Goal: Complete application form

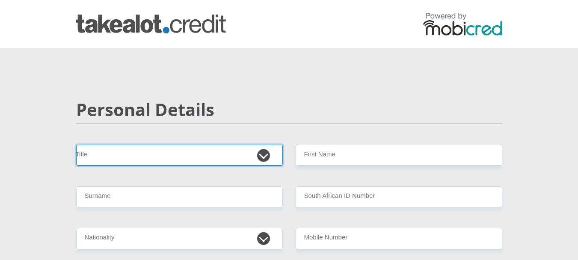
drag, startPoint x: 0, startPoint y: 0, endPoint x: 194, endPoint y: 155, distance: 248.0
click at [194, 155] on select "Mr Ms Mrs Dr Other" at bounding box center [179, 155] width 207 height 21
select select "Mr"
click at [76, 145] on select "Mr Ms Mrs Dr Other" at bounding box center [179, 155] width 207 height 21
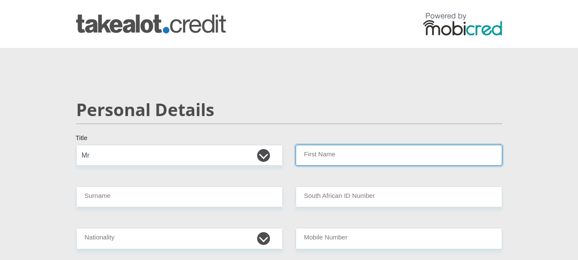
click at [345, 158] on input "First Name" at bounding box center [399, 155] width 207 height 21
type input "NELSON"
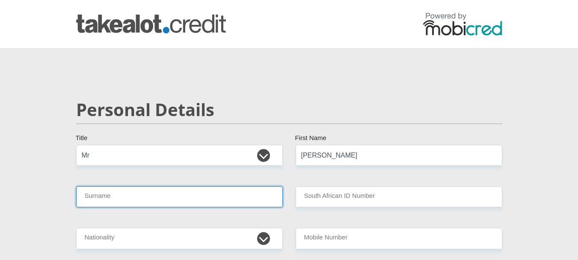
type input "LEBOGO"
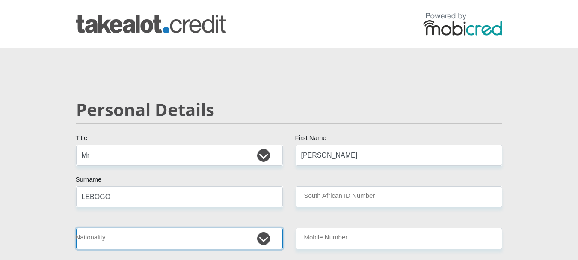
select select "ZAF"
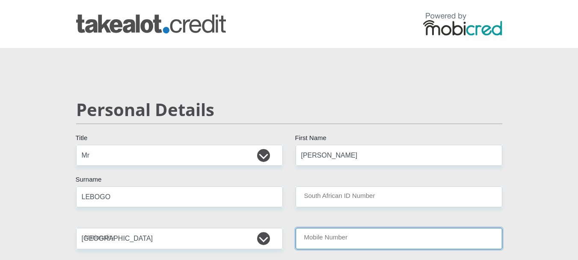
type input "0636447389"
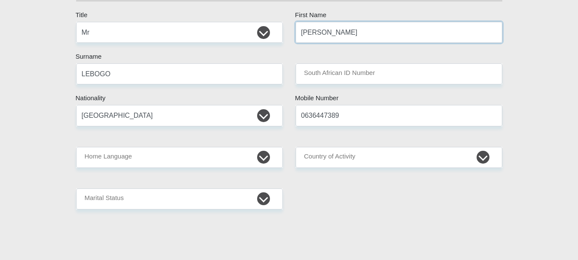
scroll to position [128, 0]
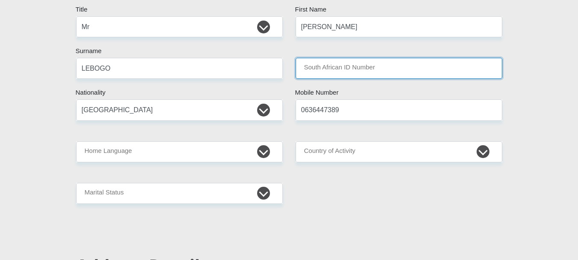
click at [316, 69] on input "South African ID Number" at bounding box center [399, 68] width 207 height 21
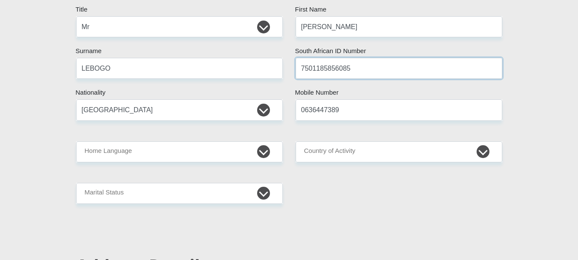
type input "7501185856085"
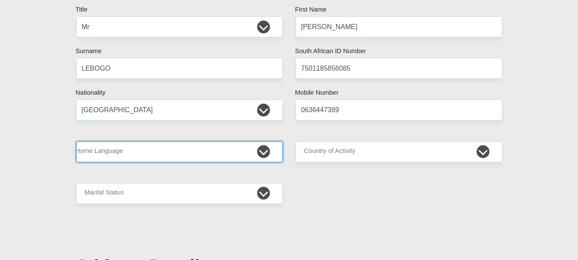
click at [189, 159] on select "Afrikaans English Sepedi South Ndebele Southern Sotho Swati Tsonga Tswana Venda…" at bounding box center [179, 151] width 207 height 21
select select "tsn"
click at [76, 141] on select "Afrikaans English Sepedi South Ndebele Southern Sotho Swati Tsonga Tswana Venda…" at bounding box center [179, 151] width 207 height 21
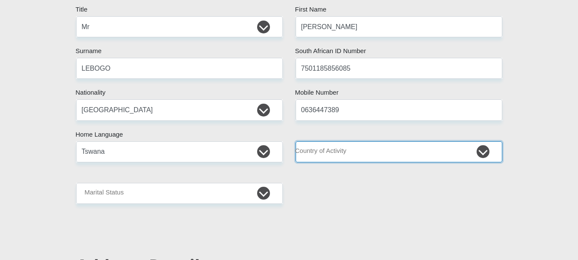
click at [344, 155] on select "South Africa Afghanistan Aland Islands Albania Algeria America Samoa American V…" at bounding box center [399, 151] width 207 height 21
select select "ZAF"
click at [296, 141] on select "South Africa Afghanistan Aland Islands Albania Algeria America Samoa American V…" at bounding box center [399, 151] width 207 height 21
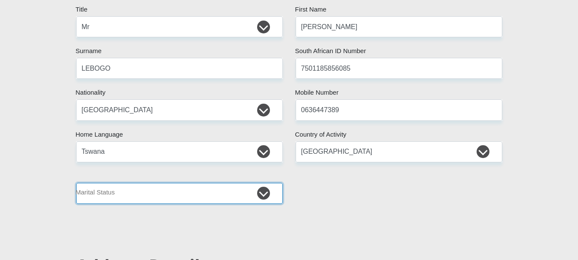
click at [206, 198] on select "Married ANC Single Divorced Widowed Married COP or Customary Law" at bounding box center [179, 193] width 207 height 21
select select "5"
click at [76, 183] on select "Married ANC Single Divorced Widowed Married COP or Customary Law" at bounding box center [179, 193] width 207 height 21
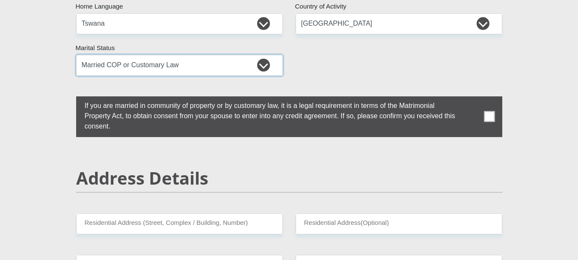
scroll to position [257, 0]
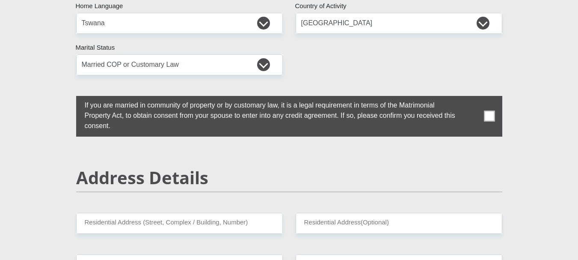
click at [491, 119] on span at bounding box center [489, 116] width 11 height 11
click at [68, 98] on input "checkbox" at bounding box center [68, 98] width 0 height 0
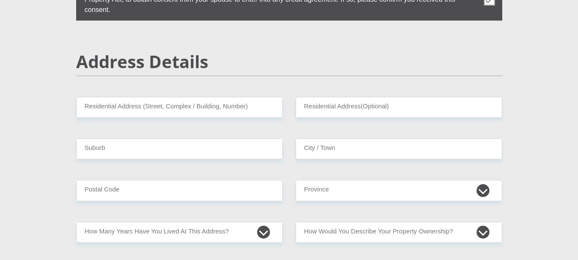
scroll to position [385, 0]
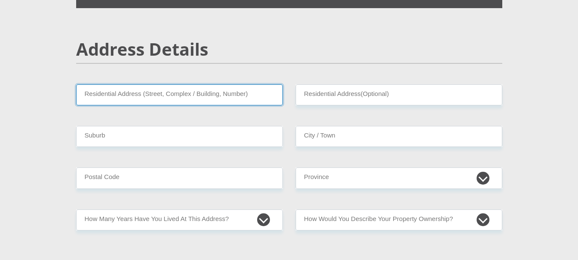
click at [136, 94] on input "Residential Address (Street, Complex / Building, Number)" at bounding box center [179, 94] width 207 height 21
type input "232 BLOCK XX"
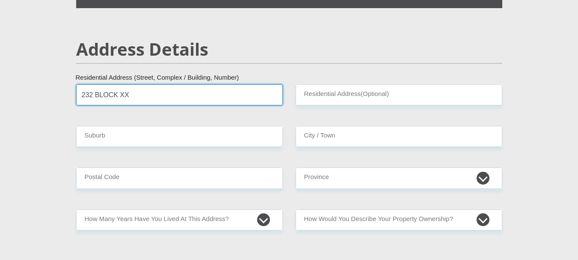
type input "SOSHANGUVE"
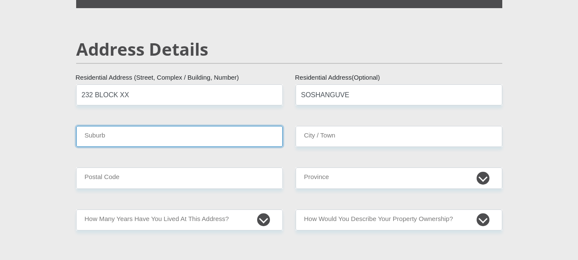
type input "PRETORIA"
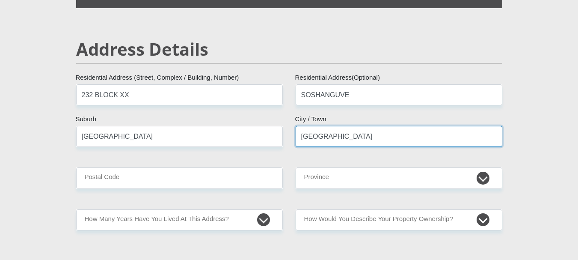
type input "0152"
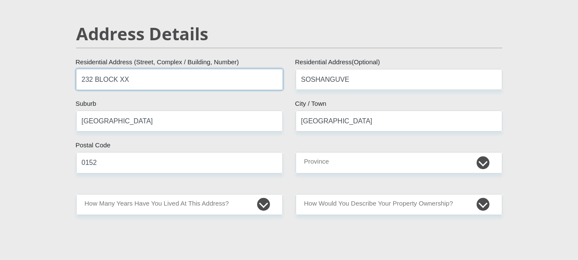
scroll to position [428, 0]
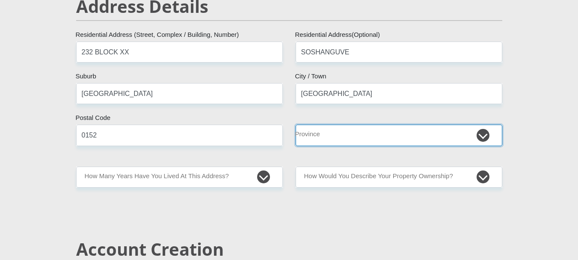
click at [372, 141] on select "Eastern Cape Free State Gauteng KwaZulu-Natal Limpopo Mpumalanga Northern Cape …" at bounding box center [399, 134] width 207 height 21
select select "Gauteng"
click at [296, 124] on select "Eastern Cape Free State Gauteng KwaZulu-Natal Limpopo Mpumalanga Northern Cape …" at bounding box center [399, 134] width 207 height 21
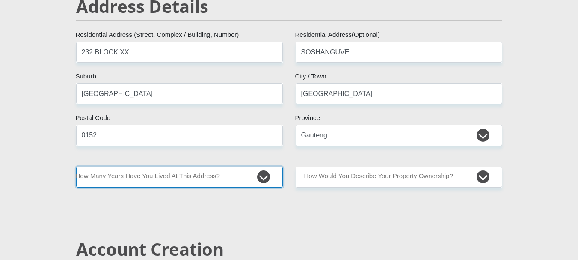
click at [202, 174] on select "less than 1 year 1-3 years 3-5 years 5+ years" at bounding box center [179, 176] width 207 height 21
select select "5"
click at [76, 166] on select "less than 1 year 1-3 years 3-5 years 5+ years" at bounding box center [179, 176] width 207 height 21
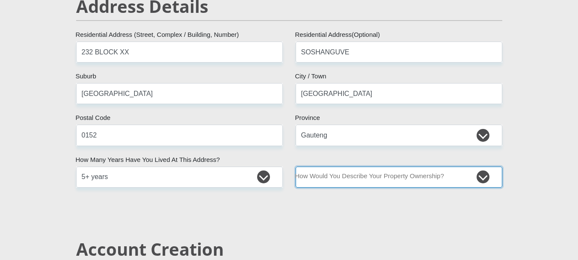
click at [356, 177] on select "Owned Rented Family Owned Company Dwelling" at bounding box center [399, 176] width 207 height 21
select select "Owned"
click at [296, 166] on select "Owned Rented Family Owned Company Dwelling" at bounding box center [399, 176] width 207 height 21
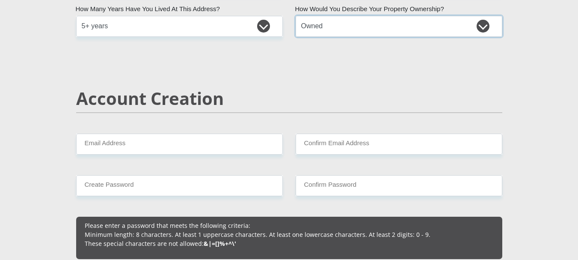
scroll to position [599, 0]
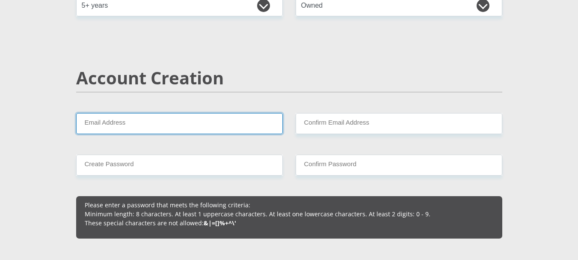
click at [116, 127] on input "Email Address" at bounding box center [179, 123] width 207 height 21
type input "nlebogo@wsu.ac.za"
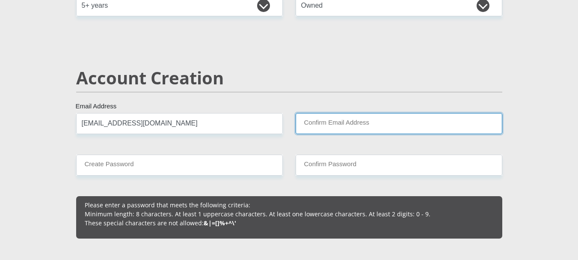
type input "nlebogo@wsu.ac.za"
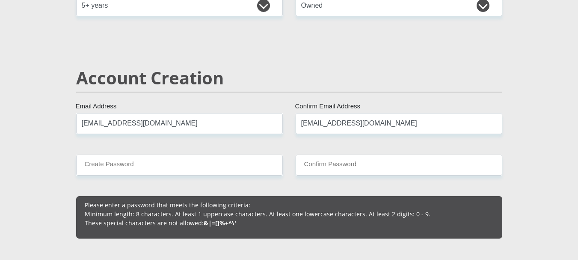
type input "0636447389"
type input "NELSON"
type input "LEBOGO"
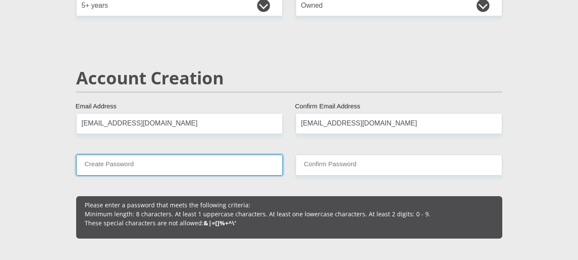
click at [160, 165] on input "Create Password" at bounding box center [179, 164] width 207 height 21
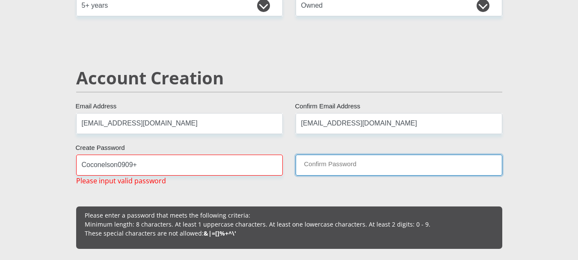
click at [325, 170] on input "Confirm Password" at bounding box center [399, 164] width 207 height 21
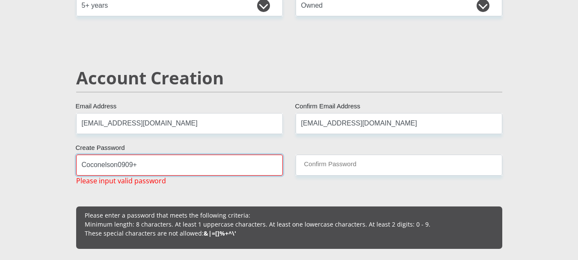
click at [153, 160] on input "Coconelson0909+" at bounding box center [179, 164] width 207 height 21
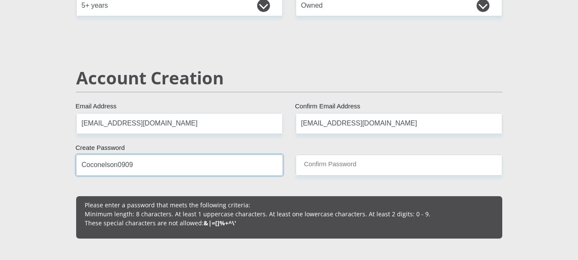
type input "Coconelson0909"
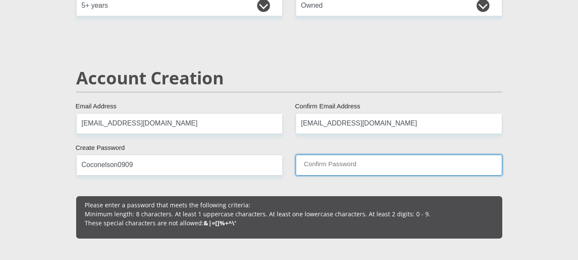
click at [317, 166] on input "Confirm Password" at bounding box center [399, 164] width 207 height 21
type input "Coconelson0909"
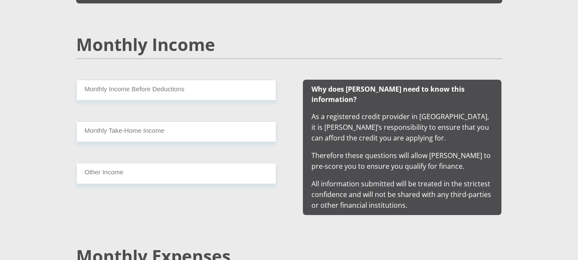
scroll to position [855, 0]
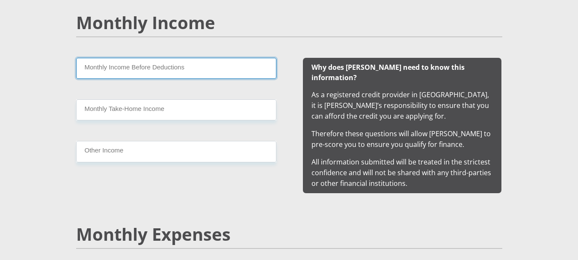
click at [117, 73] on input "Monthly Income Before Deductions" at bounding box center [176, 68] width 200 height 21
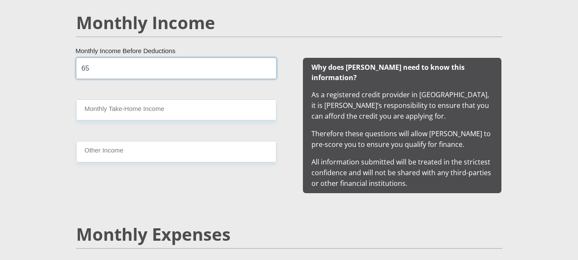
type input "65"
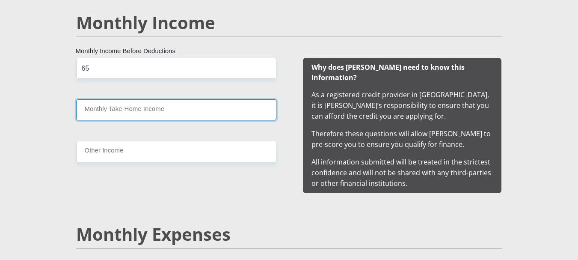
click at [109, 107] on input "Monthly Take-Home Income" at bounding box center [176, 109] width 200 height 21
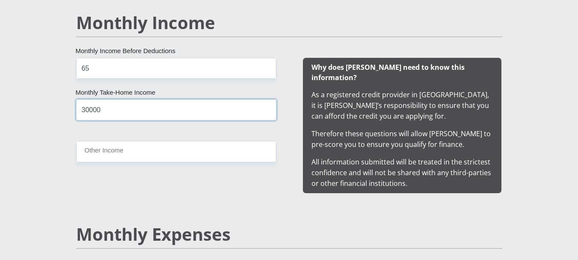
type input "30000"
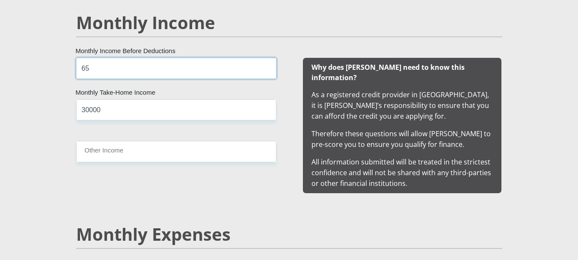
click at [93, 73] on input "65" at bounding box center [176, 68] width 200 height 21
type input "65000"
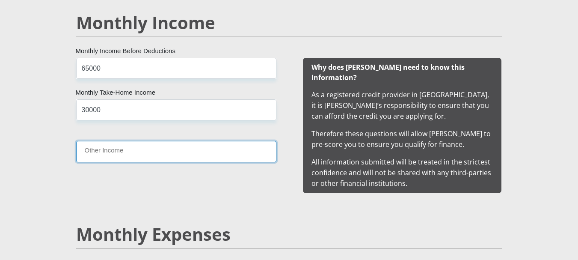
click at [95, 153] on input "Other Income" at bounding box center [176, 151] width 200 height 21
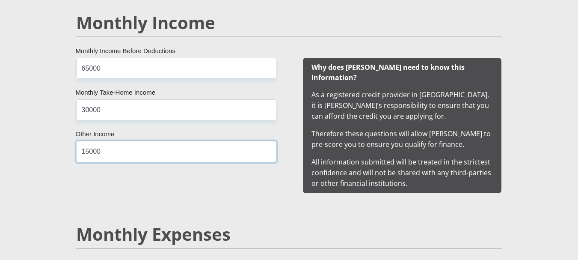
type input "15000"
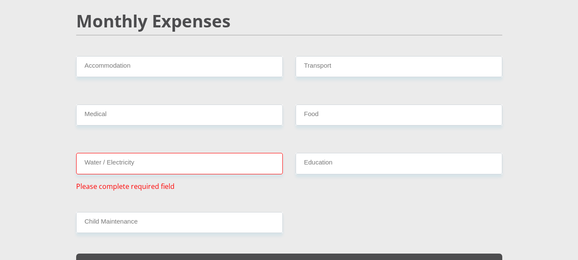
scroll to position [1069, 0]
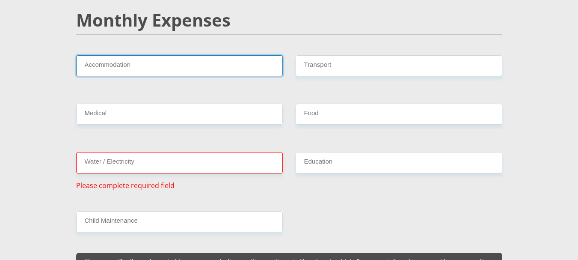
click at [160, 55] on input "Accommodation" at bounding box center [179, 65] width 207 height 21
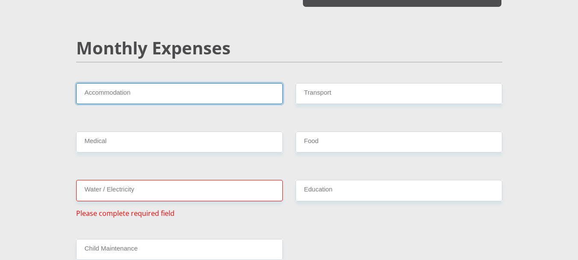
scroll to position [1026, 0]
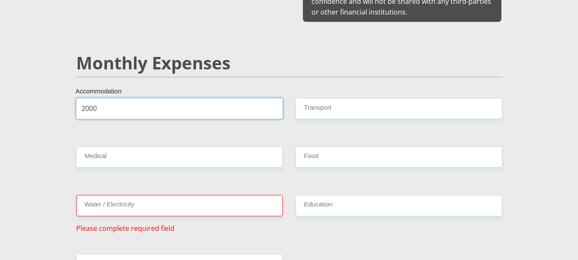
type input "2000"
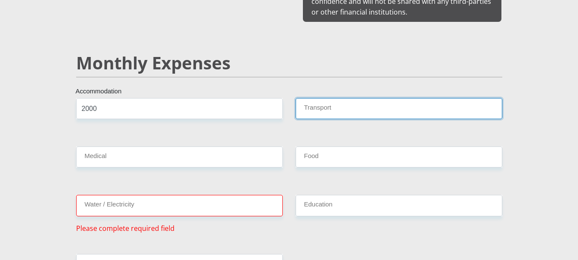
click at [364, 98] on input "Transport" at bounding box center [399, 108] width 207 height 21
type input "300"
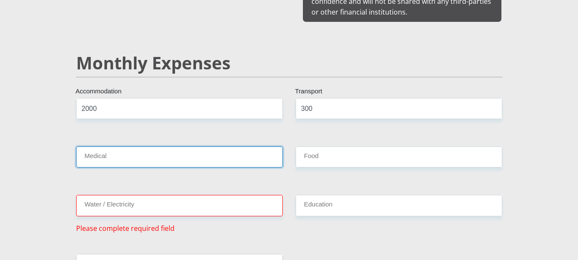
click at [266, 146] on input "Medical" at bounding box center [179, 156] width 207 height 21
type input "0"
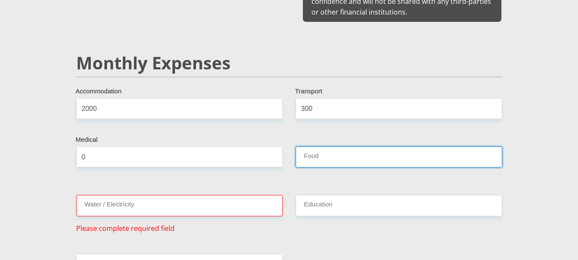
click at [335, 147] on input "Food" at bounding box center [399, 156] width 207 height 21
type input "3000"
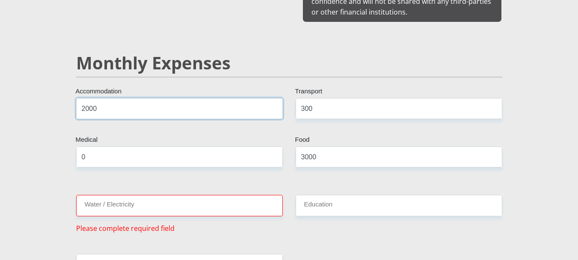
click at [97, 103] on input "2000" at bounding box center [179, 108] width 207 height 21
type input "2"
type input "0"
click at [148, 197] on input "Water / Electricity" at bounding box center [179, 205] width 207 height 21
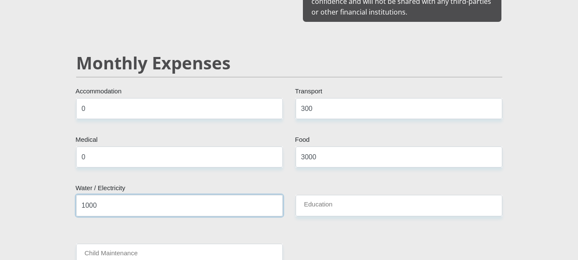
type input "1000"
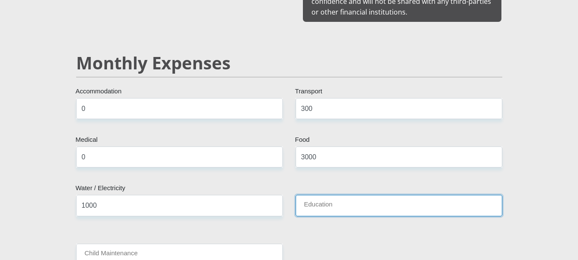
click at [326, 198] on input "Education" at bounding box center [399, 205] width 207 height 21
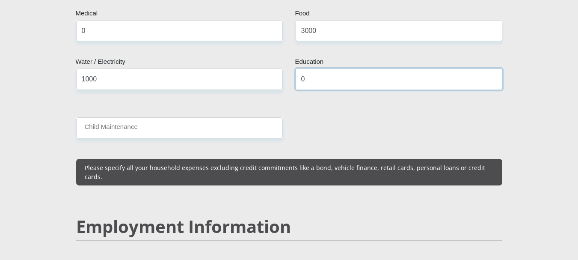
scroll to position [1155, 0]
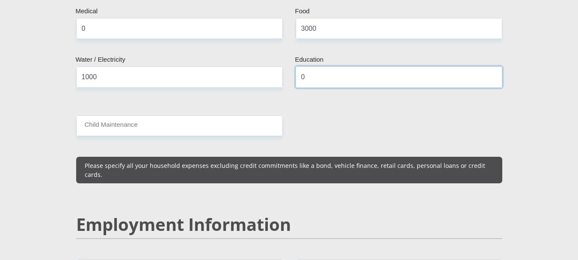
type input "0"
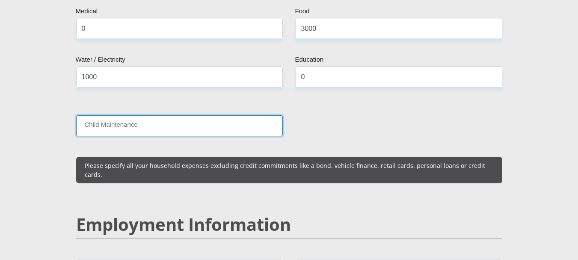
click at [200, 117] on input "Child Maintenance" at bounding box center [179, 125] width 207 height 21
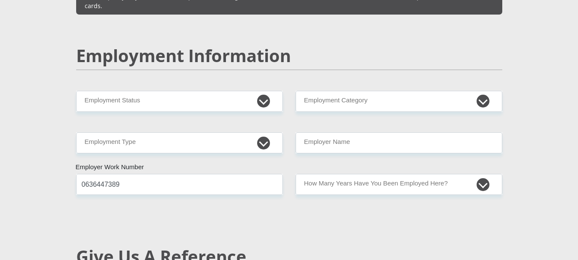
scroll to position [1326, 0]
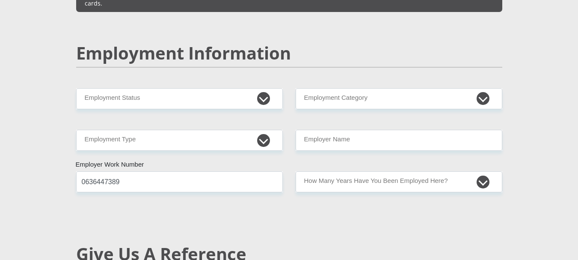
type input "0"
click at [137, 88] on select "Permanent/Full-time Part-time/Casual Contract Worker Self-Employed Housewife Re…" at bounding box center [179, 98] width 207 height 21
select select "1"
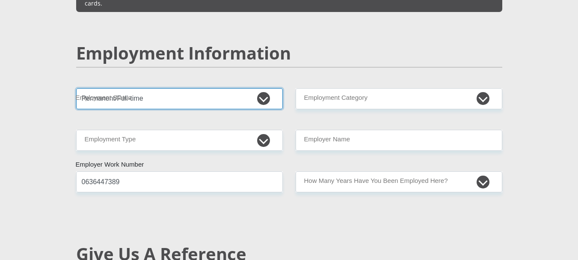
click at [76, 88] on select "Permanent/Full-time Part-time/Casual Contract Worker Self-Employed Housewife Re…" at bounding box center [179, 98] width 207 height 21
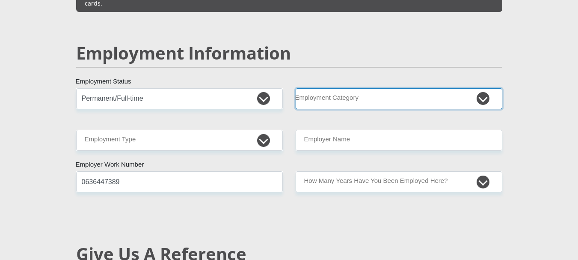
click at [332, 88] on select "AGRICULTURE ALCOHOL & TOBACCO CONSTRUCTION MATERIALS METALLURGY EQUIPMENT FOR R…" at bounding box center [399, 98] width 207 height 21
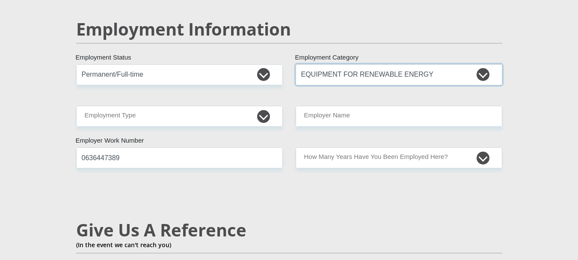
scroll to position [1369, 0]
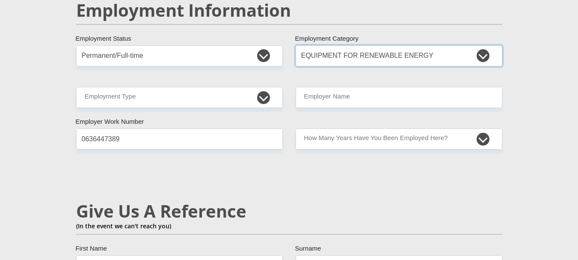
click at [481, 45] on select "AGRICULTURE ALCOHOL & TOBACCO CONSTRUCTION MATERIALS METALLURGY EQUIPMENT FOR R…" at bounding box center [399, 55] width 207 height 21
select select "71"
click at [296, 45] on select "AGRICULTURE ALCOHOL & TOBACCO CONSTRUCTION MATERIALS METALLURGY EQUIPMENT FOR R…" at bounding box center [399, 55] width 207 height 21
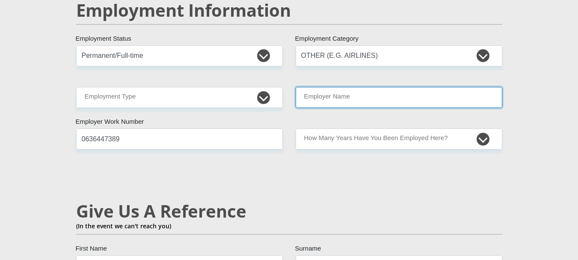
click at [351, 87] on input "Employer Name" at bounding box center [399, 97] width 207 height 21
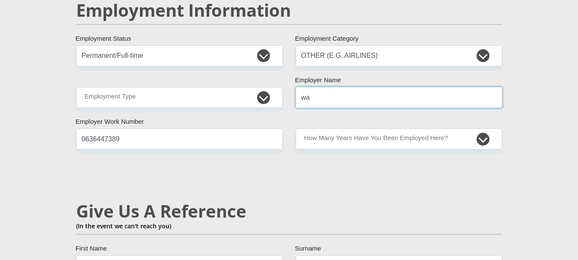
type input "w"
type input "WALTERSISULUUNIVERSITY"
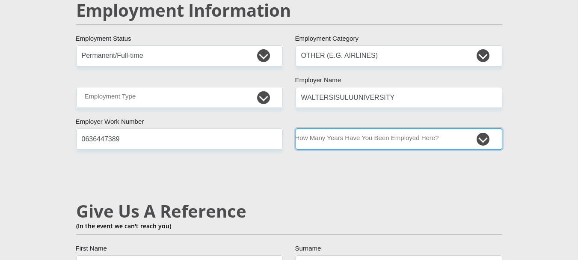
click at [486, 128] on select "less than 1 year 1-3 years 3-5 years 5+ years" at bounding box center [399, 138] width 207 height 21
select select "24"
click at [296, 128] on select "less than 1 year 1-3 years 3-5 years 5+ years" at bounding box center [399, 138] width 207 height 21
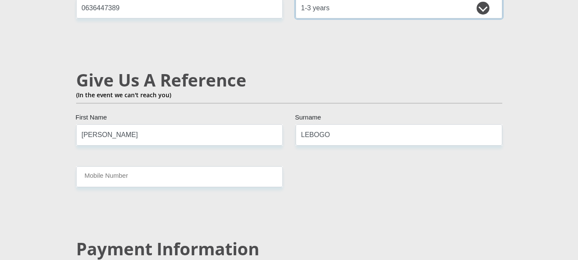
scroll to position [1540, 0]
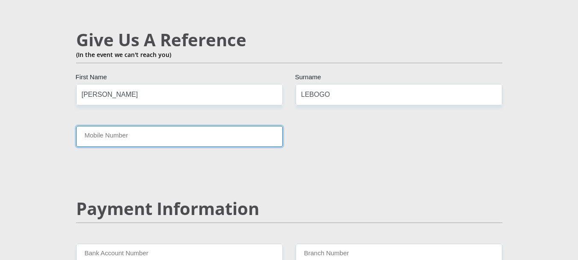
click at [154, 126] on input "Mobile Number" at bounding box center [179, 136] width 207 height 21
type input "0636447389"
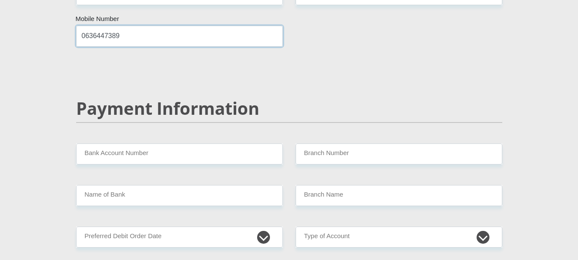
scroll to position [1668, 0]
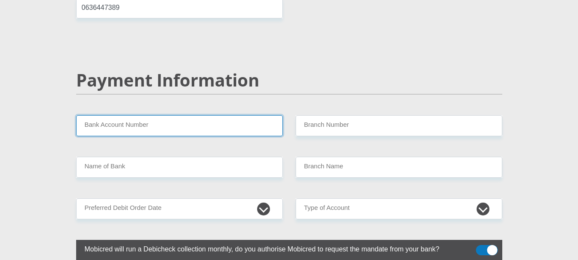
click at [160, 115] on input "Bank Account Number" at bounding box center [179, 125] width 207 height 21
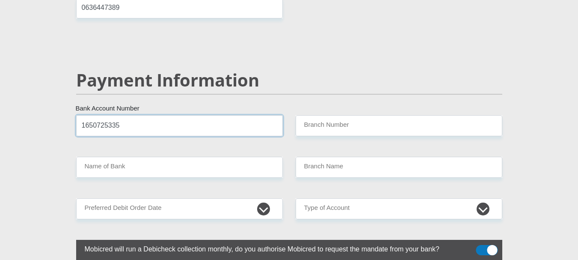
type input "1650725335"
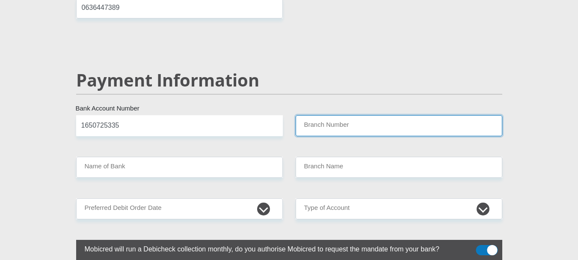
click at [375, 115] on input "Branch Number" at bounding box center [399, 125] width 207 height 21
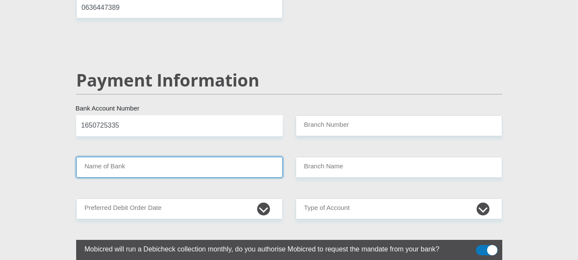
click at [154, 157] on input "Name of Bank" at bounding box center [179, 167] width 207 height 21
click at [138, 157] on input "Name of Bank" at bounding box center [179, 167] width 207 height 21
click at [143, 157] on input "Name of Bank" at bounding box center [179, 167] width 207 height 21
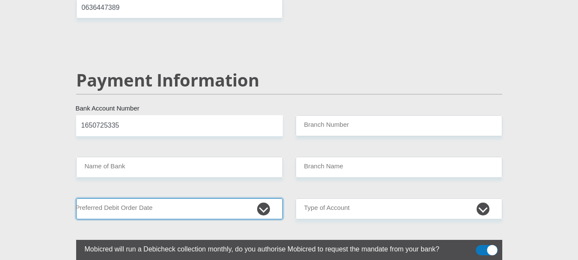
click at [135, 198] on select "1st 2nd 3rd 4th 5th 7th 18th 19th 20th 21st 22nd 23rd 24th 25th 26th 27th 28th …" at bounding box center [179, 208] width 207 height 21
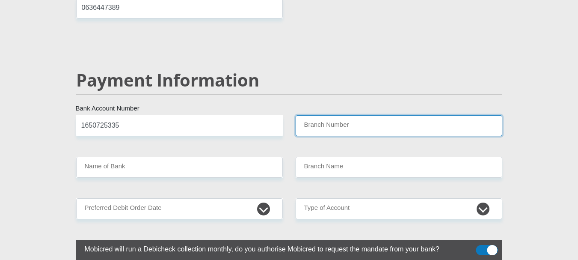
click at [320, 115] on input "Branch Number" at bounding box center [399, 125] width 207 height 21
click at [311, 115] on input "Branch Number" at bounding box center [399, 125] width 207 height 21
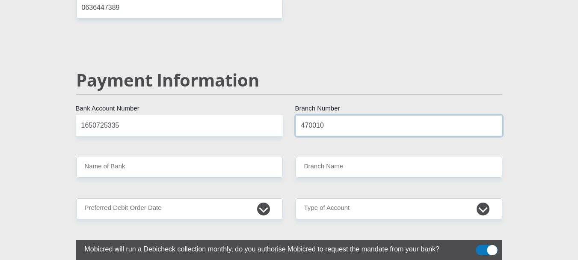
type input "470010"
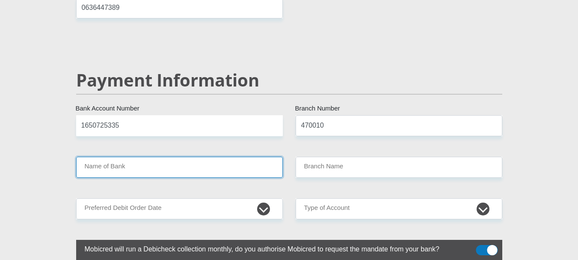
click at [217, 157] on input "Name of Bank" at bounding box center [179, 167] width 207 height 21
type input "CAPITEC BANK LIMITED"
type input "CAPITEC BANK CPC"
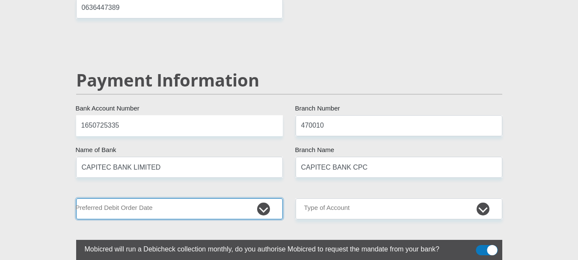
click at [168, 198] on select "1st 2nd 3rd 4th 5th 7th 18th 19th 20th 21st 22nd 23rd 24th 25th 26th 27th 28th …" at bounding box center [179, 208] width 207 height 21
select select "18"
click at [76, 198] on select "1st 2nd 3rd 4th 5th 7th 18th 19th 20th 21st 22nd 23rd 24th 25th 26th 27th 28th …" at bounding box center [179, 208] width 207 height 21
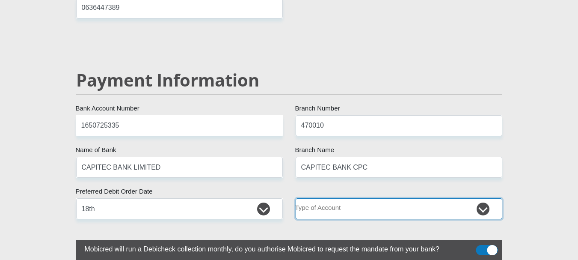
click at [316, 198] on select "Cheque Savings" at bounding box center [399, 208] width 207 height 21
select select "SAV"
click at [296, 198] on select "Cheque Savings" at bounding box center [399, 208] width 207 height 21
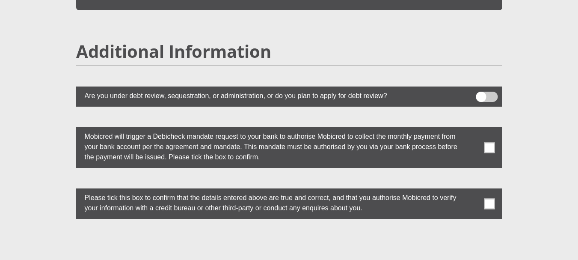
scroll to position [2395, 0]
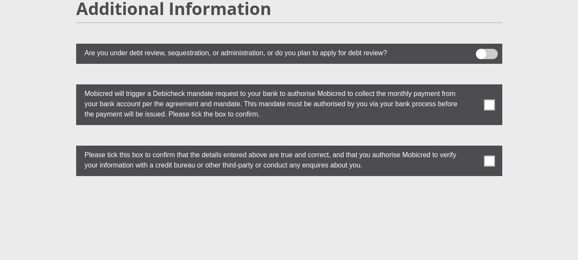
click at [488, 99] on span at bounding box center [489, 104] width 11 height 11
click at [472, 86] on input "checkbox" at bounding box center [472, 86] width 0 height 0
click at [490, 155] on span at bounding box center [489, 160] width 11 height 11
click at [472, 148] on input "checkbox" at bounding box center [472, 148] width 0 height 0
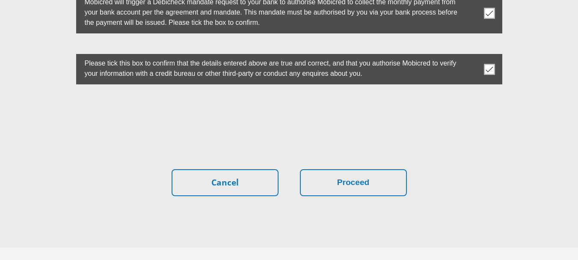
scroll to position [2504, 0]
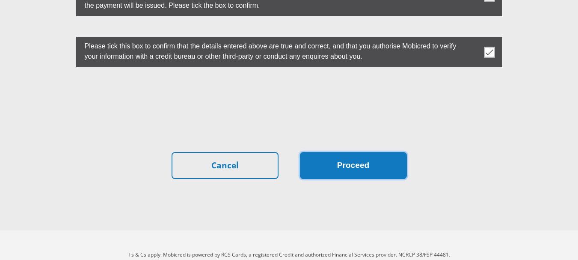
click at [355, 152] on button "Proceed" at bounding box center [353, 165] width 107 height 27
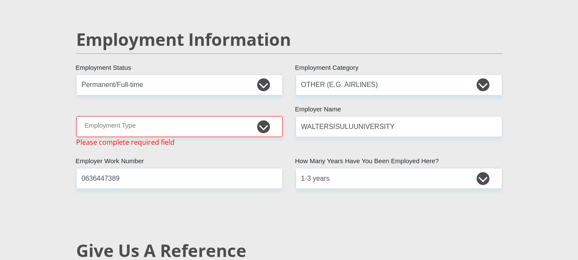
scroll to position [1329, 0]
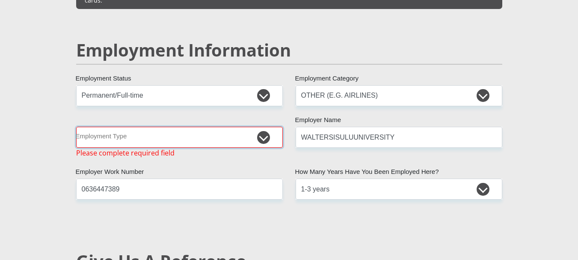
click at [174, 127] on select "College/Lecturer Craft Seller Creative Driver Executive Farmer Forces - Non Com…" at bounding box center [179, 137] width 207 height 21
select select "College/Lecturer"
click at [76, 127] on select "College/Lecturer Craft Seller Creative Driver Executive Farmer Forces - Non Com…" at bounding box center [179, 137] width 207 height 21
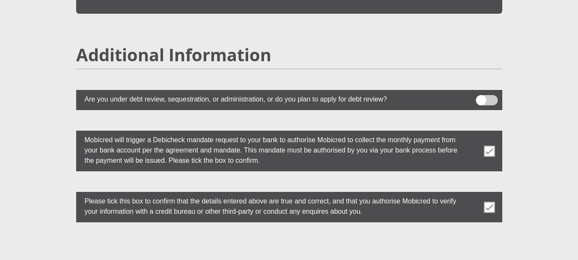
scroll to position [2441, 0]
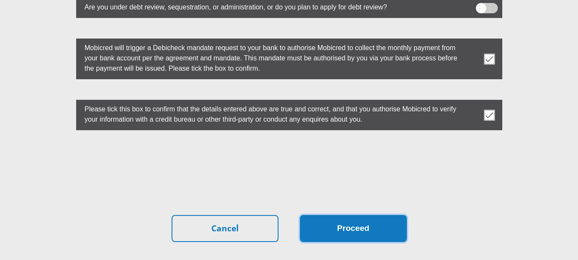
click at [331, 215] on button "Proceed" at bounding box center [353, 228] width 107 height 27
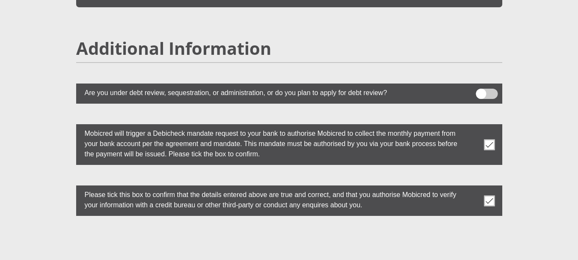
scroll to position [2504, 0]
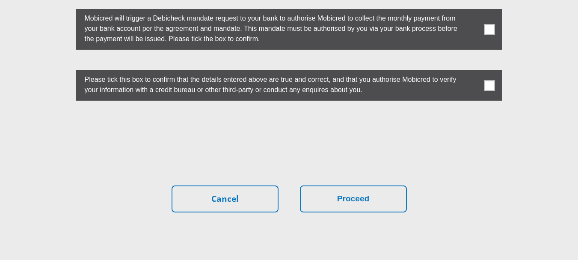
scroll to position [2378, 0]
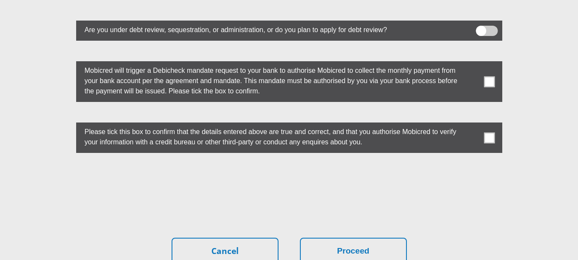
click at [490, 132] on span at bounding box center [489, 137] width 11 height 11
click at [472, 124] on input "checkbox" at bounding box center [472, 124] width 0 height 0
click at [491, 76] on span at bounding box center [489, 81] width 11 height 11
click at [472, 63] on input "checkbox" at bounding box center [472, 63] width 0 height 0
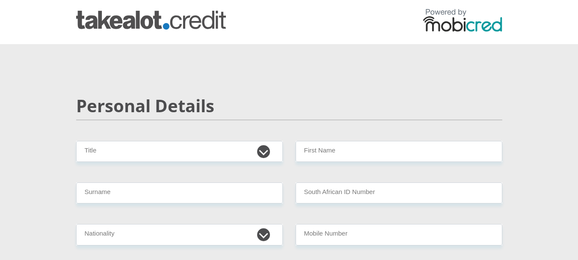
scroll to position [0, 0]
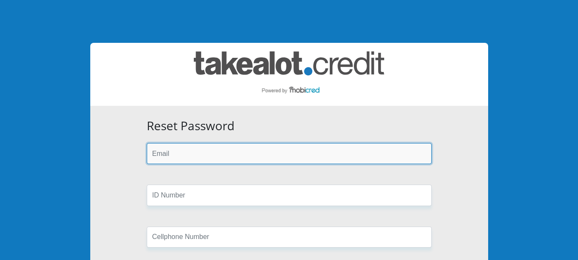
click at [213, 154] on input "email" at bounding box center [289, 153] width 285 height 21
type input "[EMAIL_ADDRESS][DOMAIN_NAME]"
type input "0636447389"
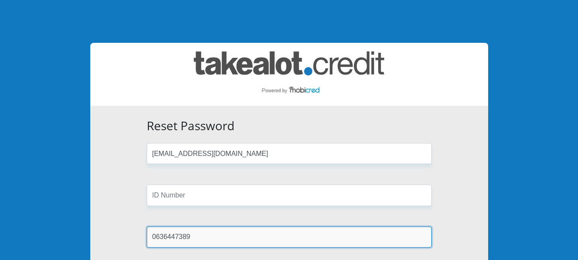
type input "LEBOGO"
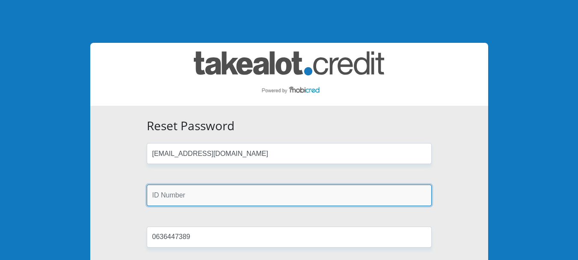
click at [207, 200] on input "text" at bounding box center [289, 194] width 285 height 21
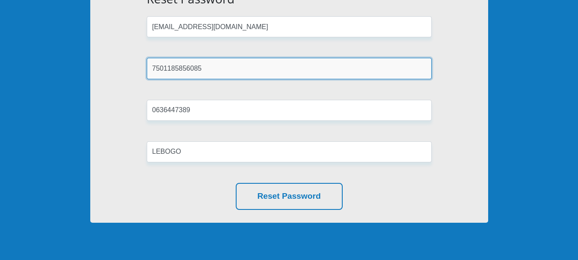
scroll to position [128, 0]
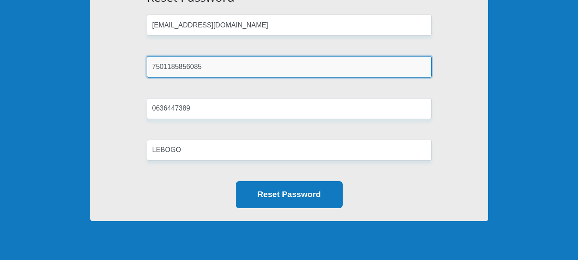
type input "7501185856085"
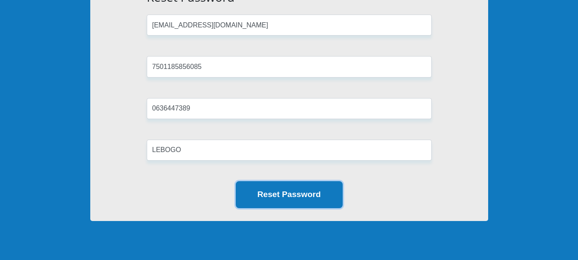
click at [276, 194] on button "Reset Password" at bounding box center [289, 194] width 107 height 27
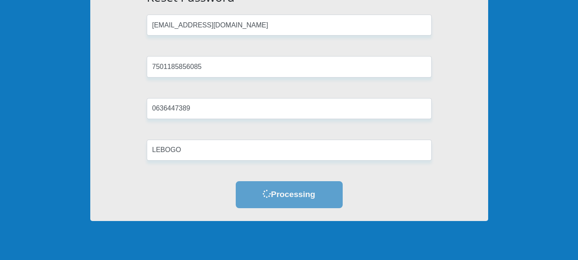
scroll to position [0, 0]
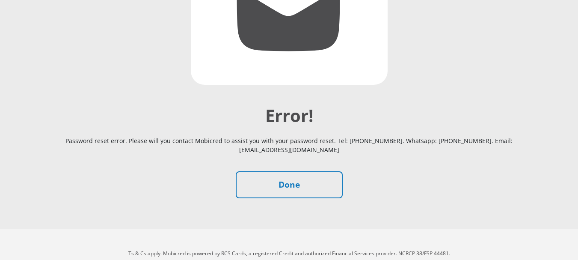
scroll to position [208, 0]
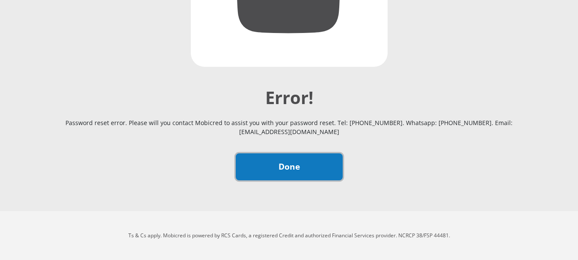
click at [300, 171] on link "Done" at bounding box center [289, 166] width 107 height 27
